Goal: Information Seeking & Learning: Learn about a topic

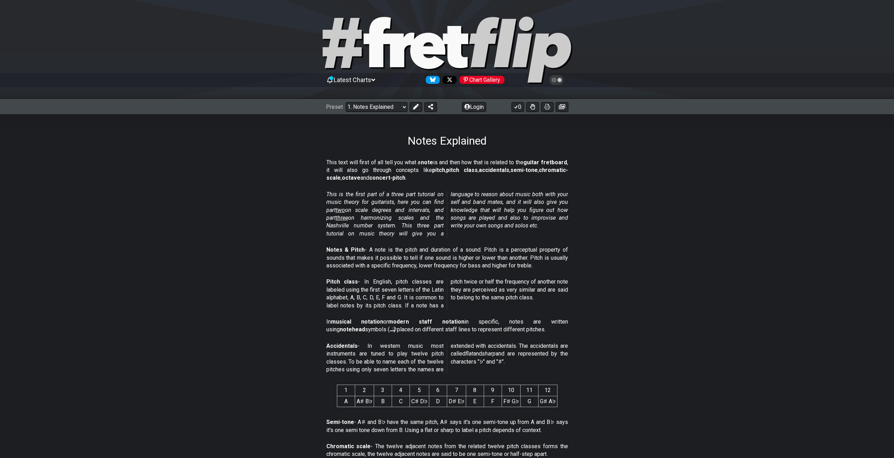
click at [345, 207] on span "two" at bounding box center [340, 210] width 9 height 7
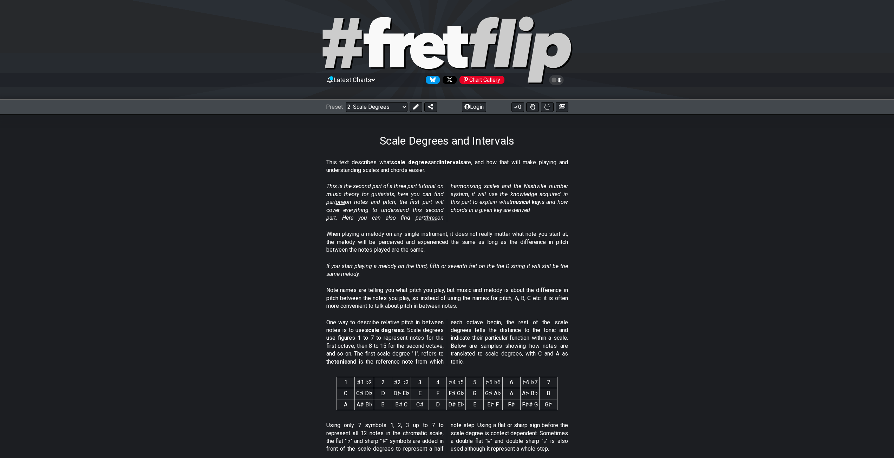
click at [343, 200] on span "one" at bounding box center [340, 202] width 9 height 7
select select "/musical-notes-explained"
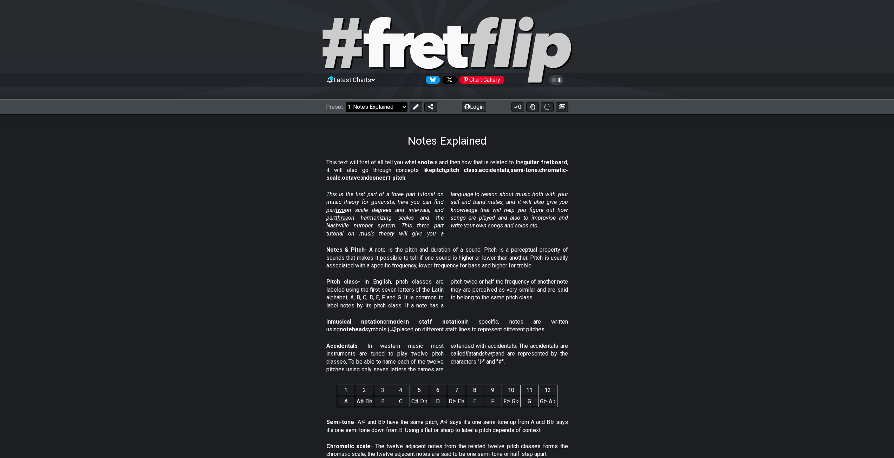
click at [385, 110] on select "Welcome to #fretflip! Initial Preset Custom Preset Minor Pentatonic Major Penta…" at bounding box center [377, 107] width 62 height 10
click at [389, 107] on select "Welcome to #fretflip! Initial Preset Custom Preset Minor Pentatonic Major Penta…" at bounding box center [377, 107] width 62 height 10
drag, startPoint x: 331, startPoint y: 191, endPoint x: 375, endPoint y: 199, distance: 44.3
click at [375, 199] on em "This is the first part of a three part tutorial on music theory for guitarists,…" at bounding box center [447, 214] width 242 height 46
click at [336, 190] on div "This is the first part of a three part tutorial on music theory for guitarists,…" at bounding box center [447, 216] width 242 height 56
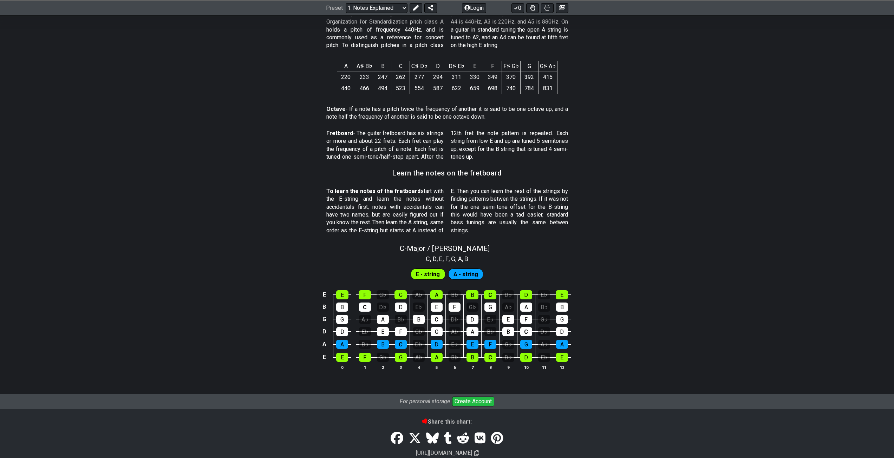
scroll to position [484, 0]
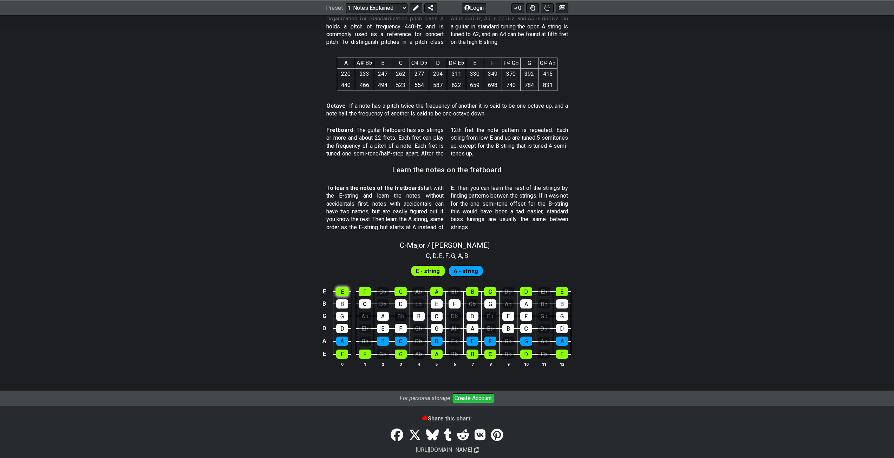
click at [341, 292] on div "E" at bounding box center [342, 291] width 12 height 9
click at [341, 293] on div "E" at bounding box center [342, 291] width 12 height 9
click at [381, 305] on div "D♭" at bounding box center [383, 304] width 12 height 9
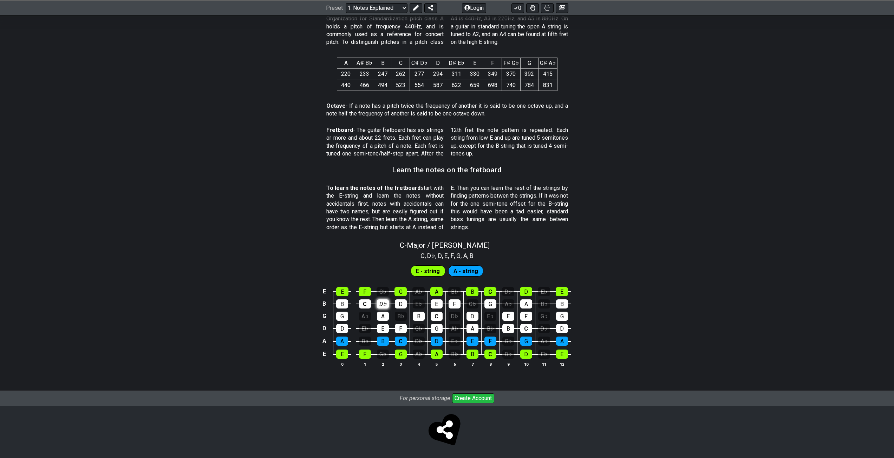
click at [381, 305] on div "D♭" at bounding box center [383, 304] width 12 height 9
click at [388, 316] on div "A" at bounding box center [383, 316] width 12 height 9
